Goal: Book appointment/travel/reservation

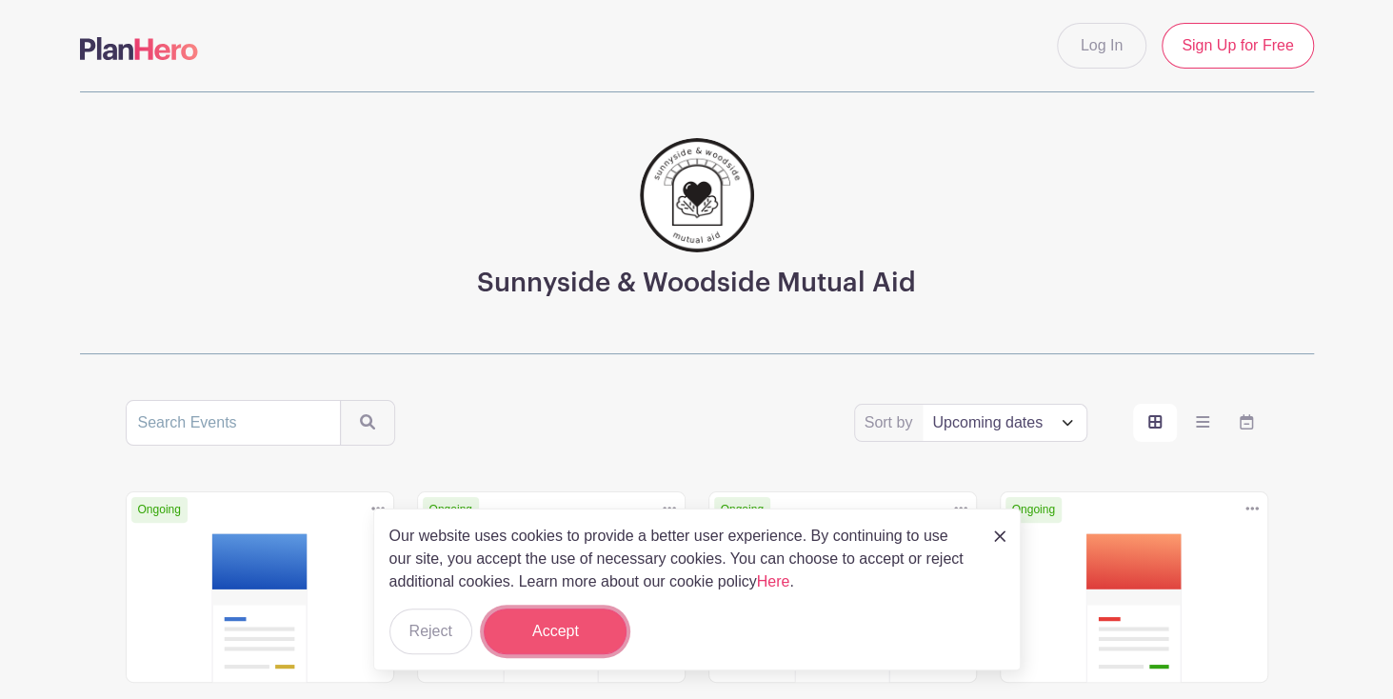
click at [559, 631] on button "Accept" at bounding box center [555, 632] width 143 height 46
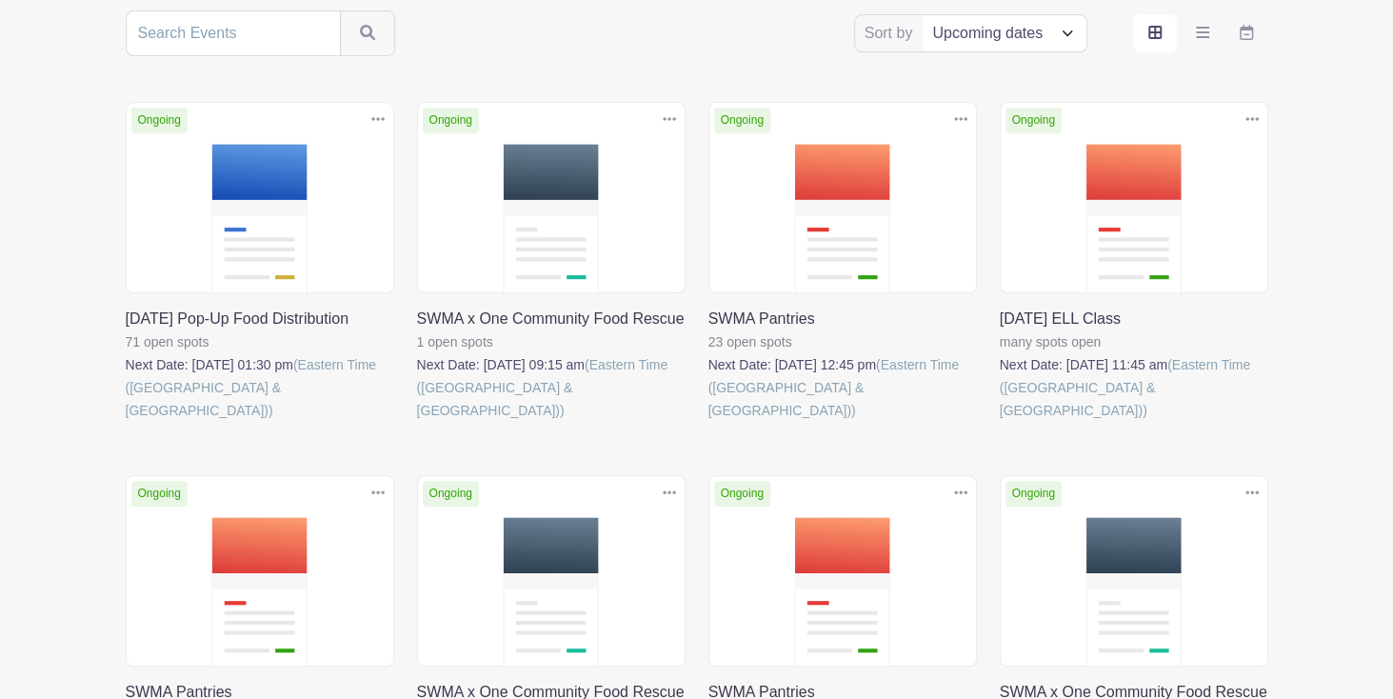
scroll to position [391, 0]
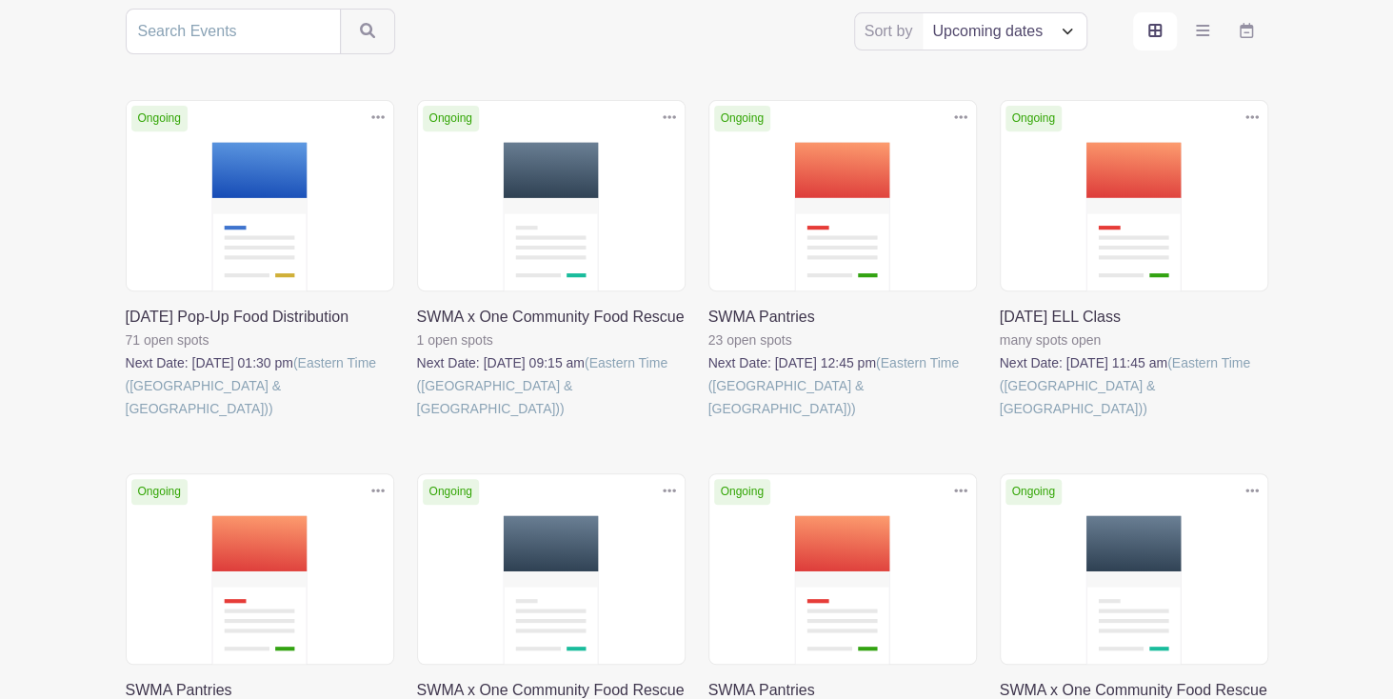
click at [126, 420] on link at bounding box center [126, 420] width 0 height 0
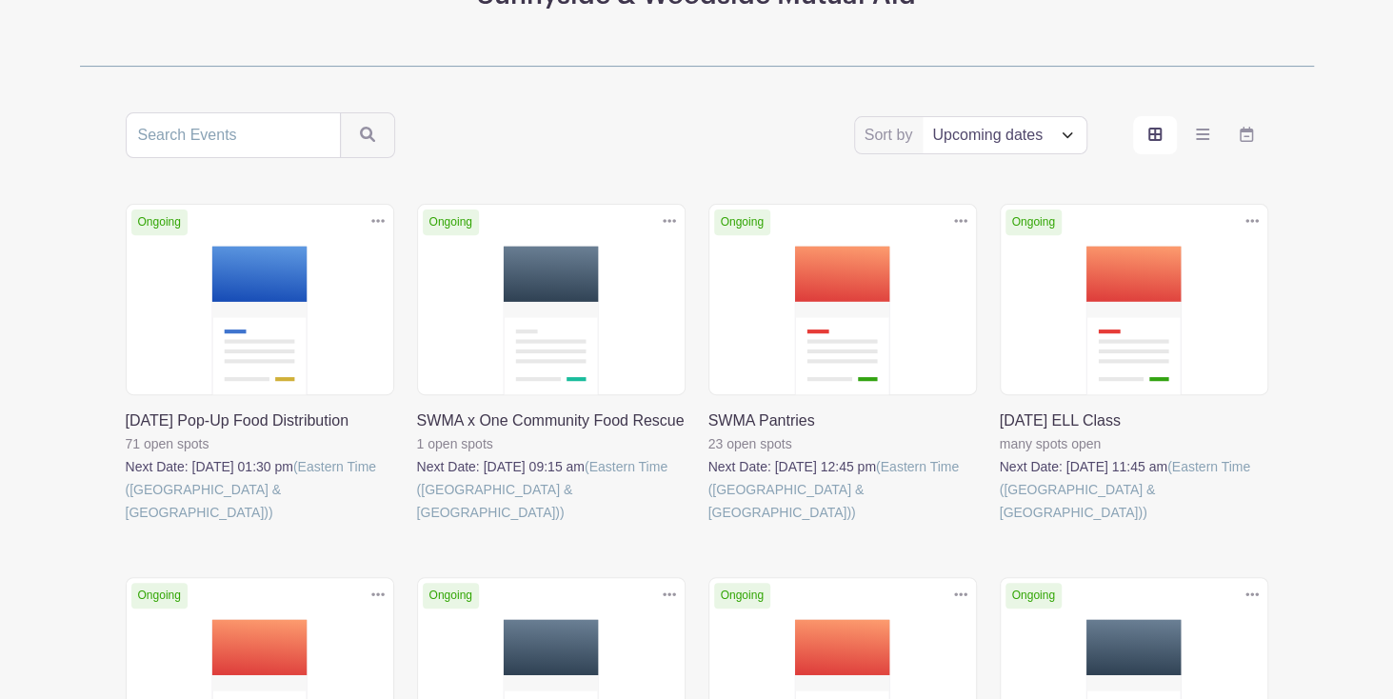
scroll to position [391, 0]
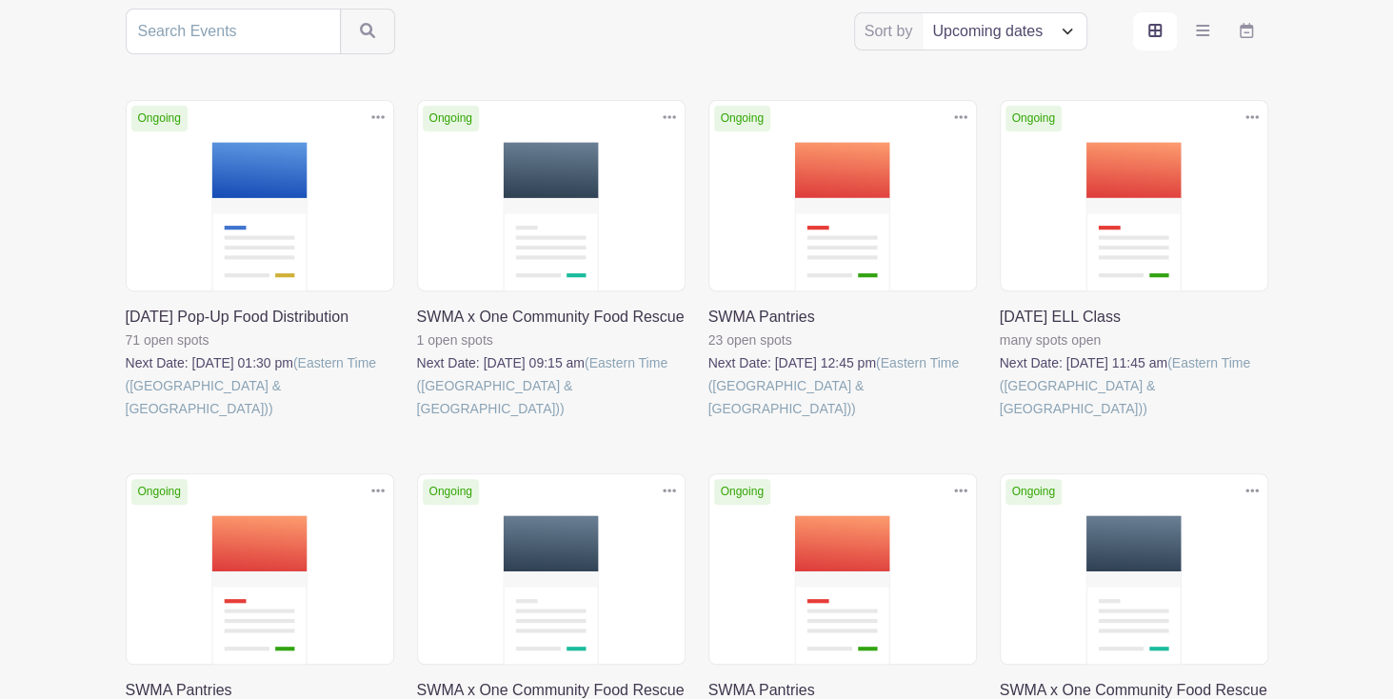
click at [709, 420] on link at bounding box center [709, 420] width 0 height 0
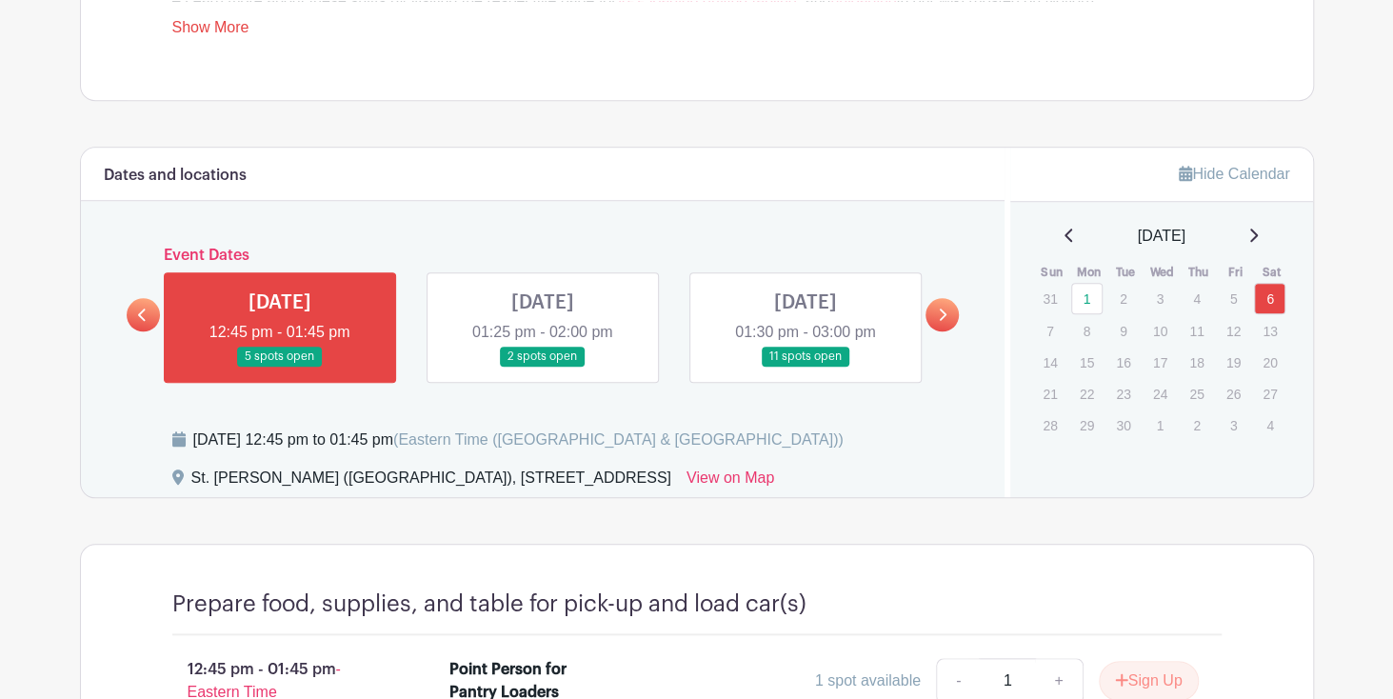
scroll to position [885, 0]
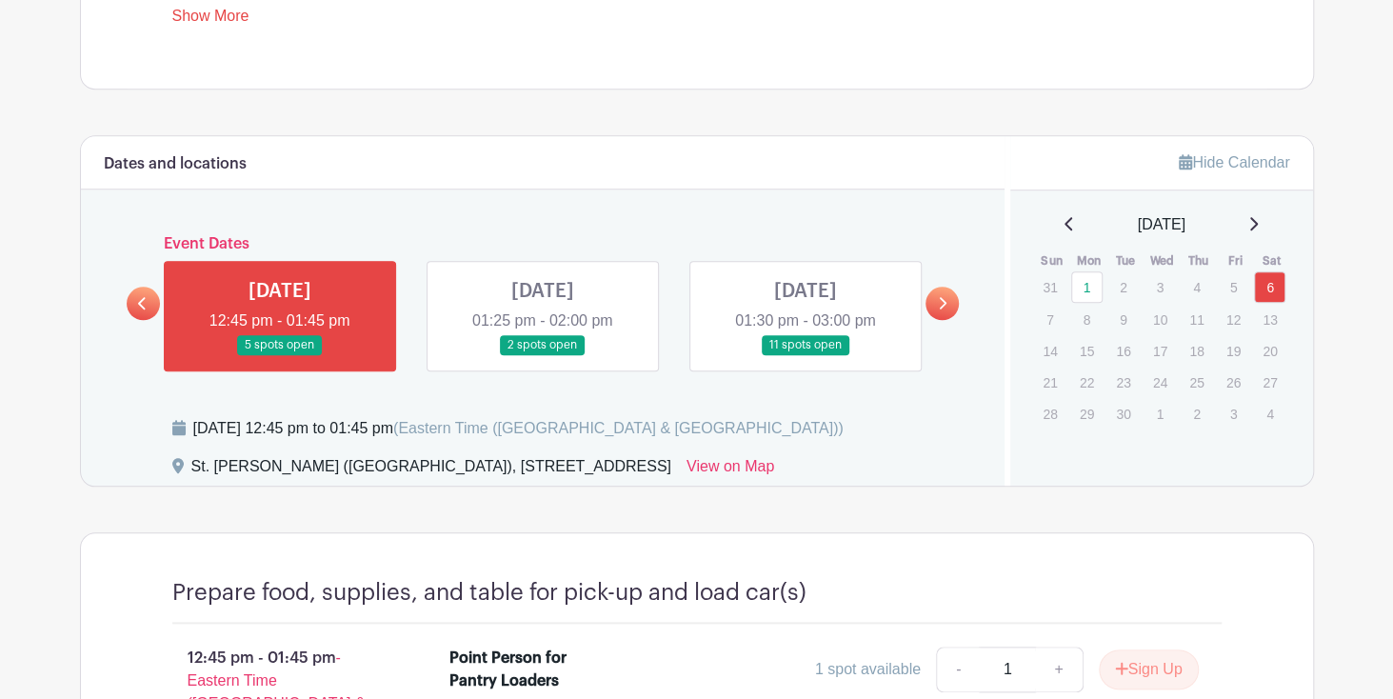
click at [543, 355] on link at bounding box center [543, 355] width 0 height 0
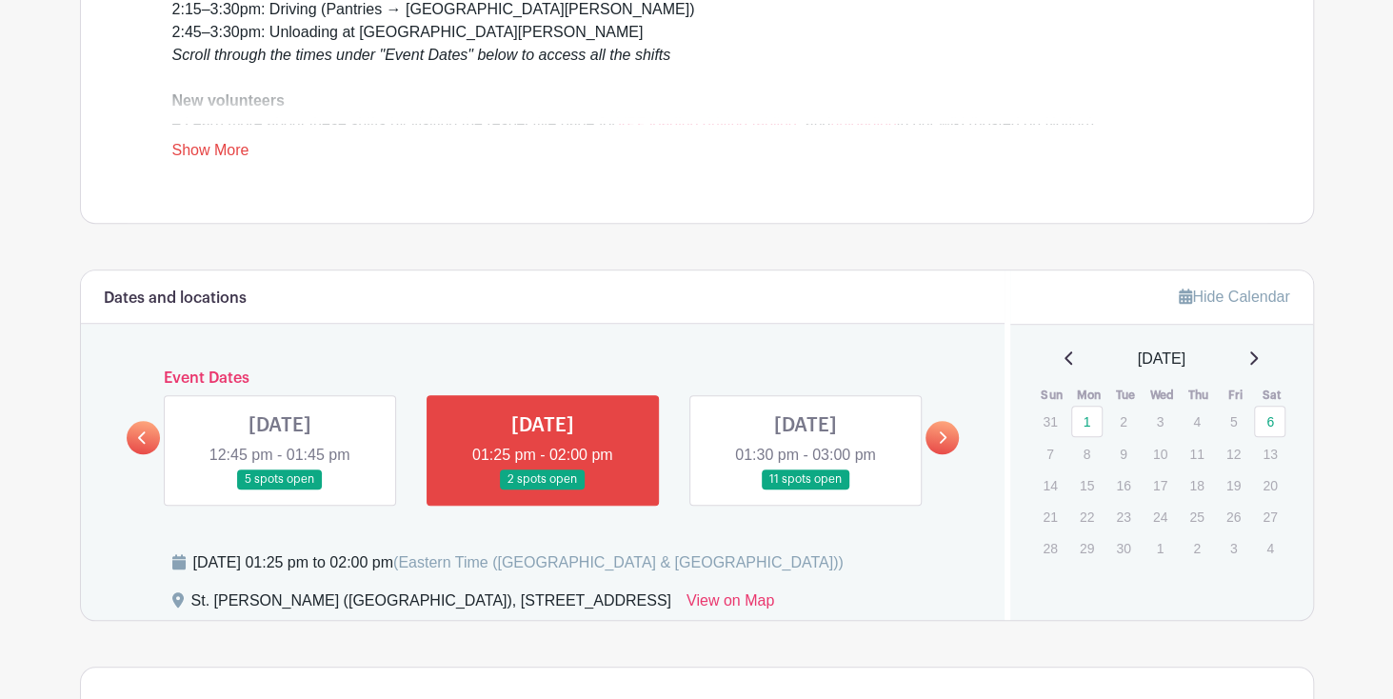
scroll to position [732, 0]
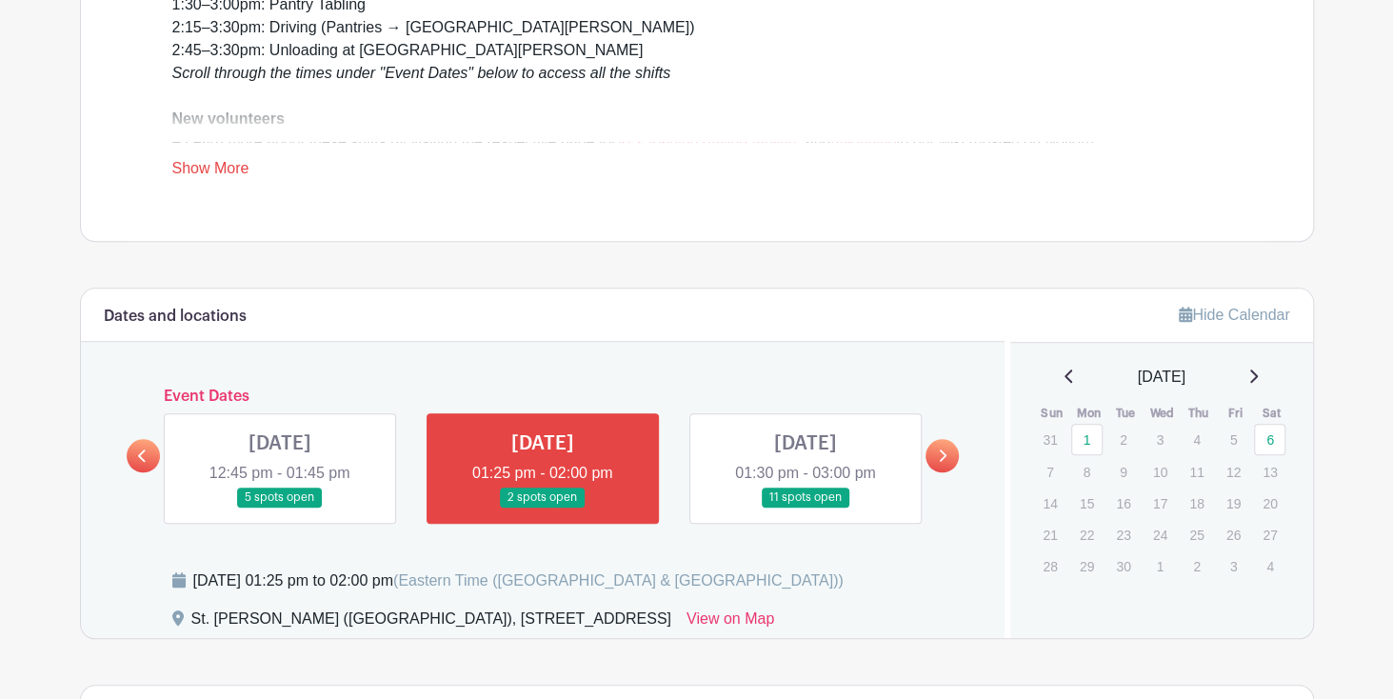
click at [280, 508] on link at bounding box center [280, 508] width 0 height 0
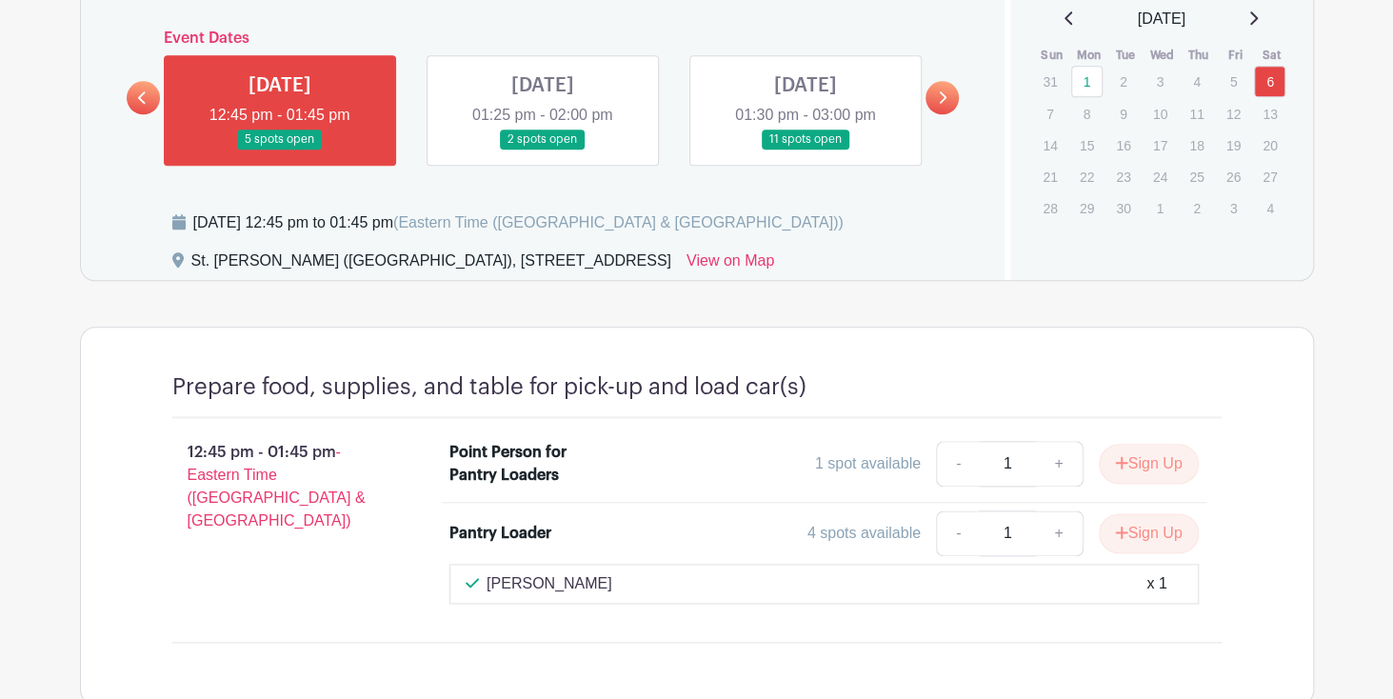
scroll to position [1036, 0]
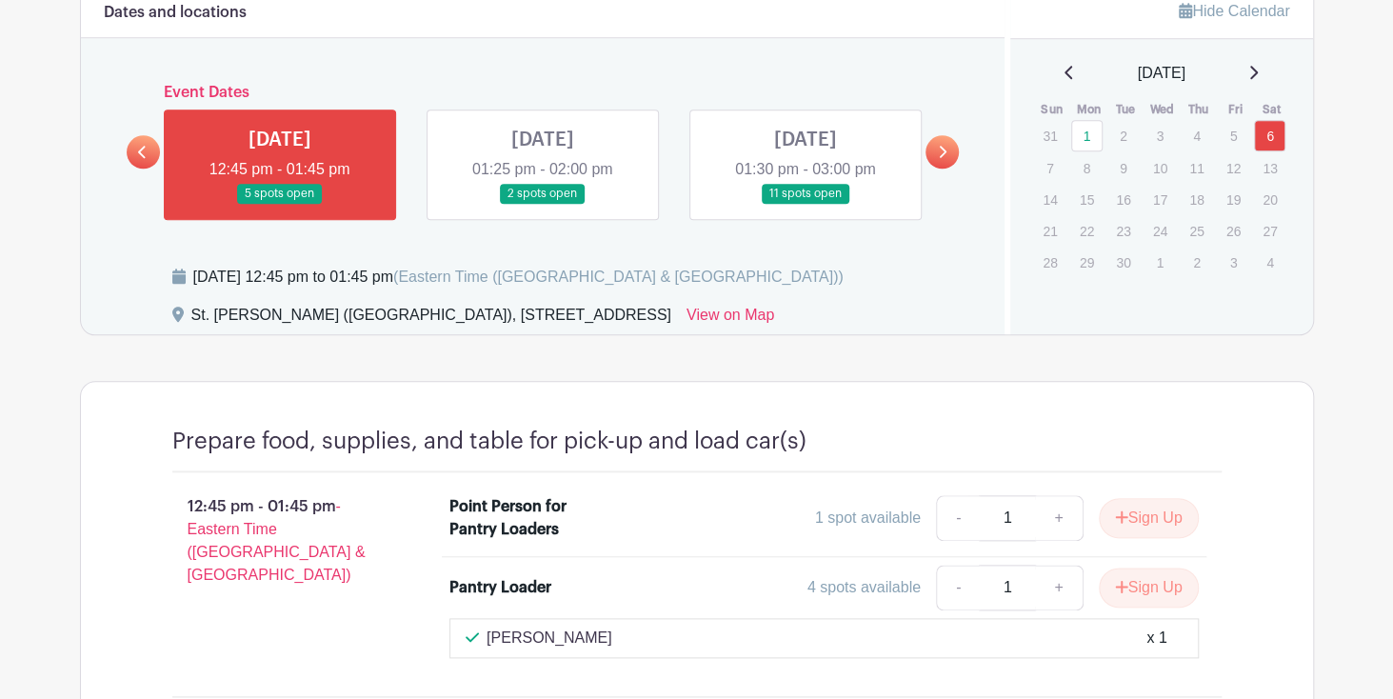
click at [806, 204] on link at bounding box center [806, 204] width 0 height 0
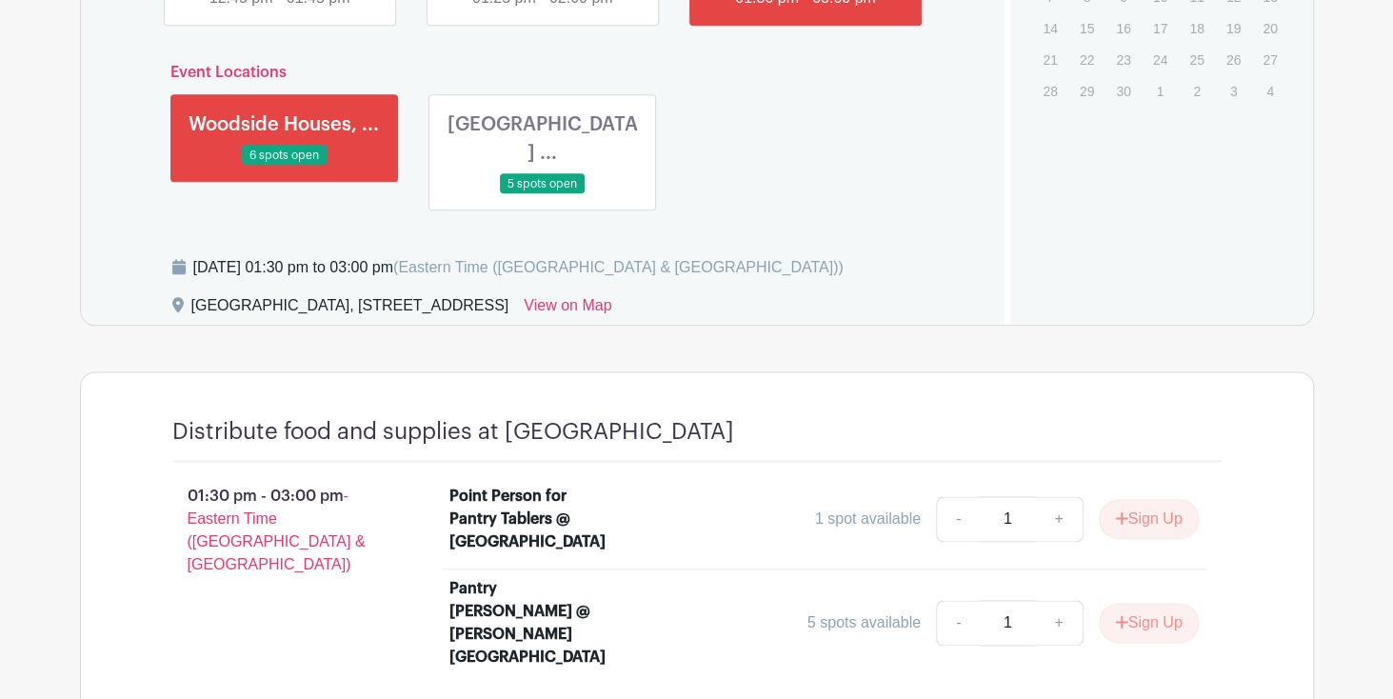
scroll to position [1189, 0]
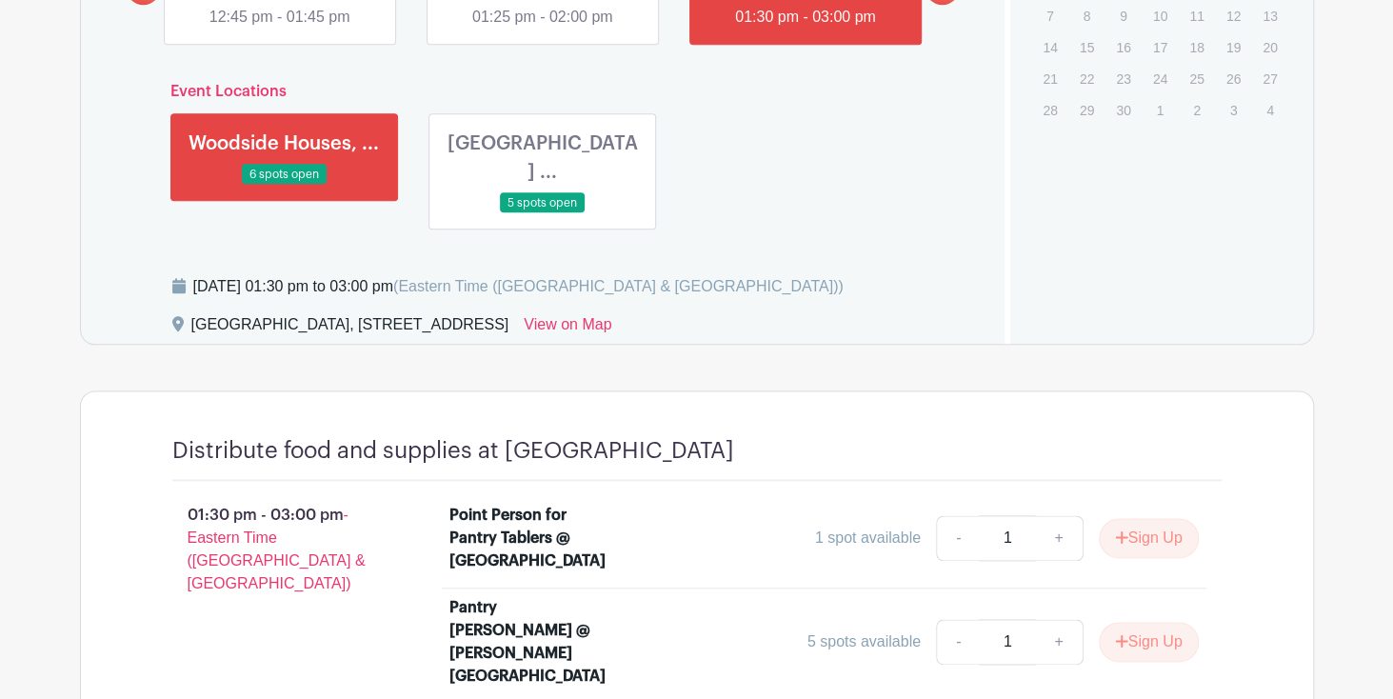
click at [543, 213] on link at bounding box center [543, 213] width 0 height 0
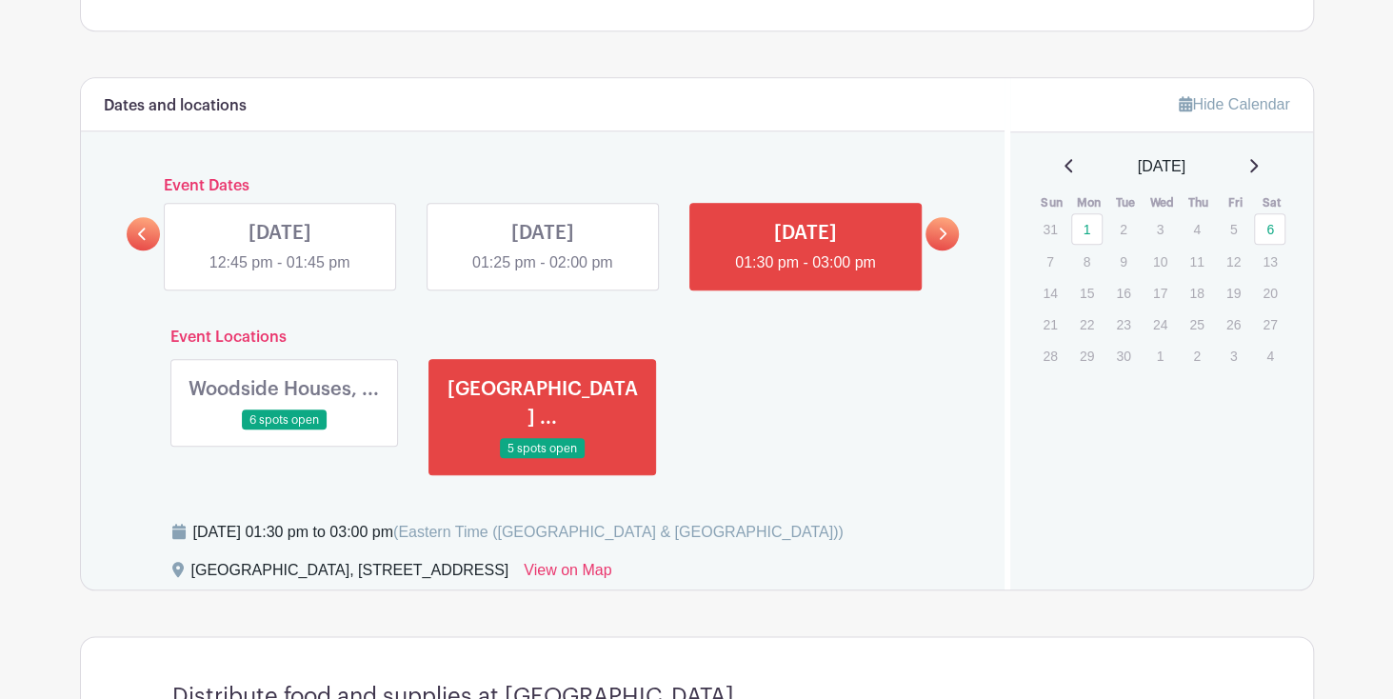
scroll to position [999, 0]
